Goal: Information Seeking & Learning: Find specific fact

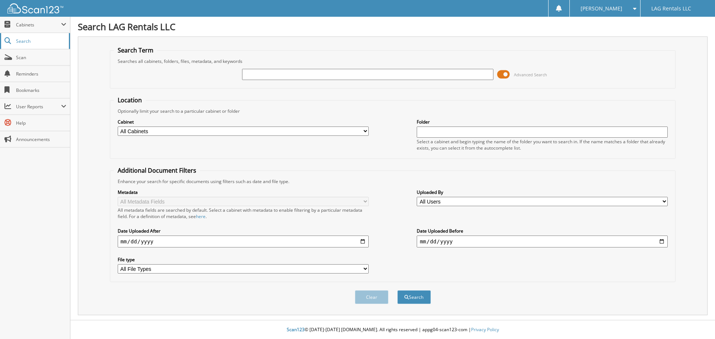
click at [31, 43] on span "Search" at bounding box center [40, 41] width 49 height 6
click at [499, 75] on span at bounding box center [503, 74] width 13 height 11
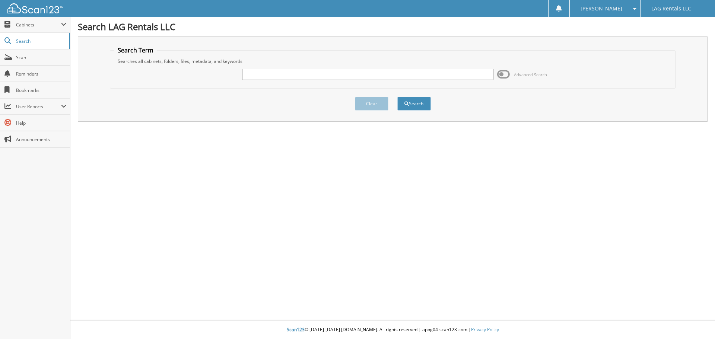
click at [274, 73] on input "text" at bounding box center [367, 74] width 251 height 11
type input "3425957"
click at [398, 97] on button "Search" at bounding box center [415, 104] width 34 height 14
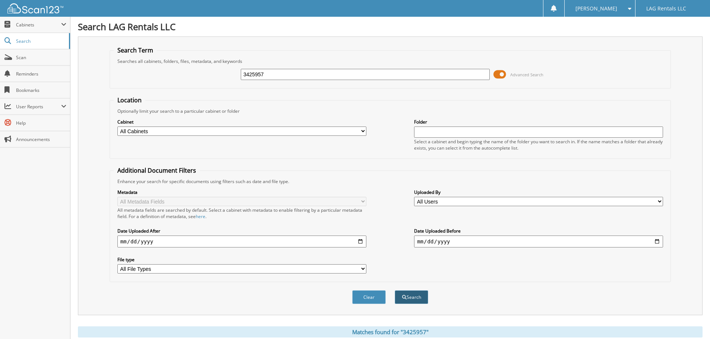
click at [414, 298] on button "Search" at bounding box center [412, 298] width 34 height 14
click at [277, 70] on input "3425957" at bounding box center [365, 74] width 249 height 11
